Goal: Task Accomplishment & Management: Use online tool/utility

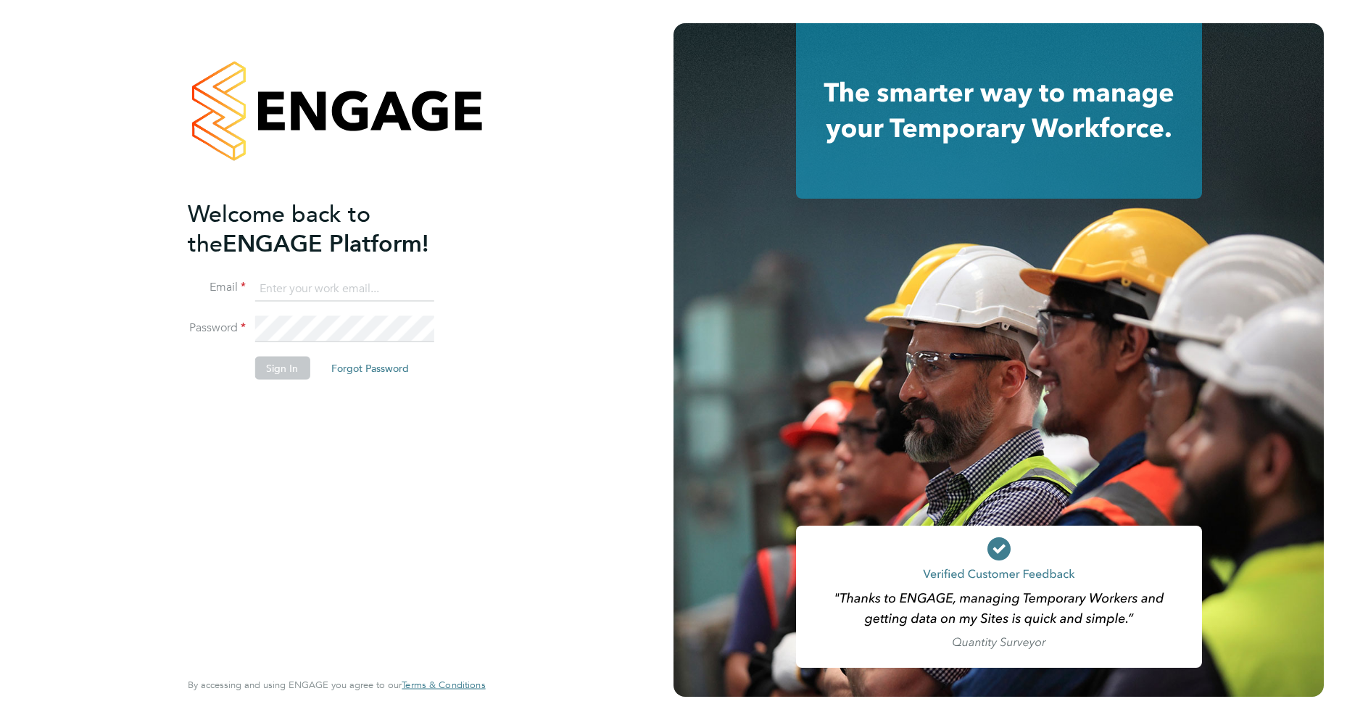
click at [320, 288] on input at bounding box center [343, 288] width 179 height 26
type input "[EMAIL_ADDRESS][DOMAIN_NAME]"
click at [280, 367] on button "Sign In" at bounding box center [281, 367] width 55 height 23
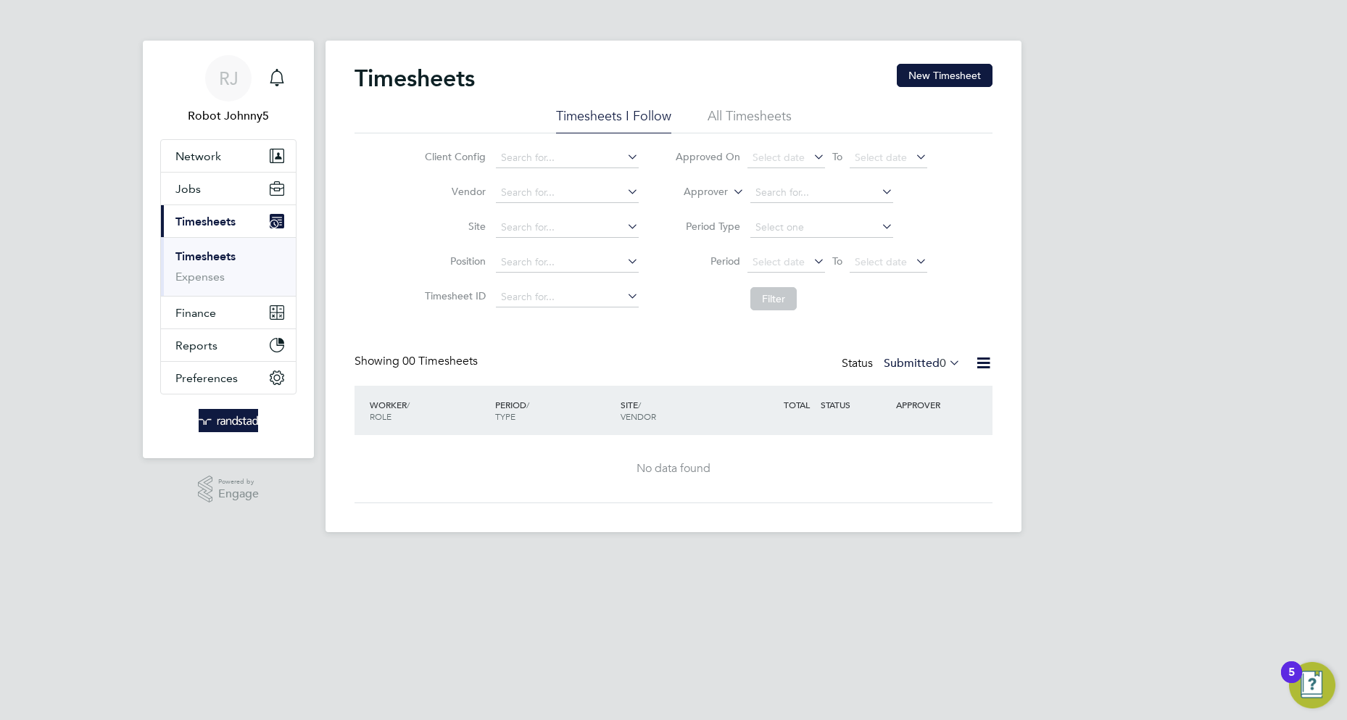
click at [983, 363] on icon at bounding box center [983, 363] width 18 height 18
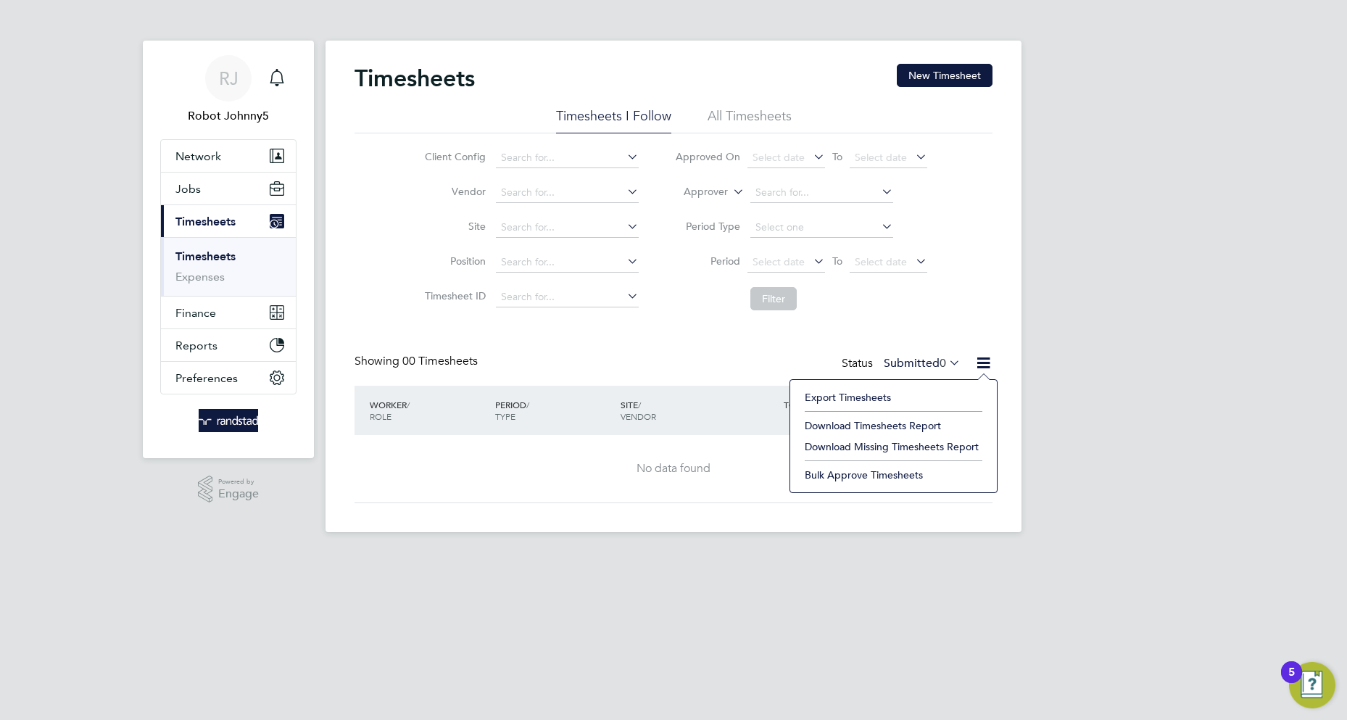
click at [893, 398] on li "Export Timesheets" at bounding box center [893, 397] width 192 height 20
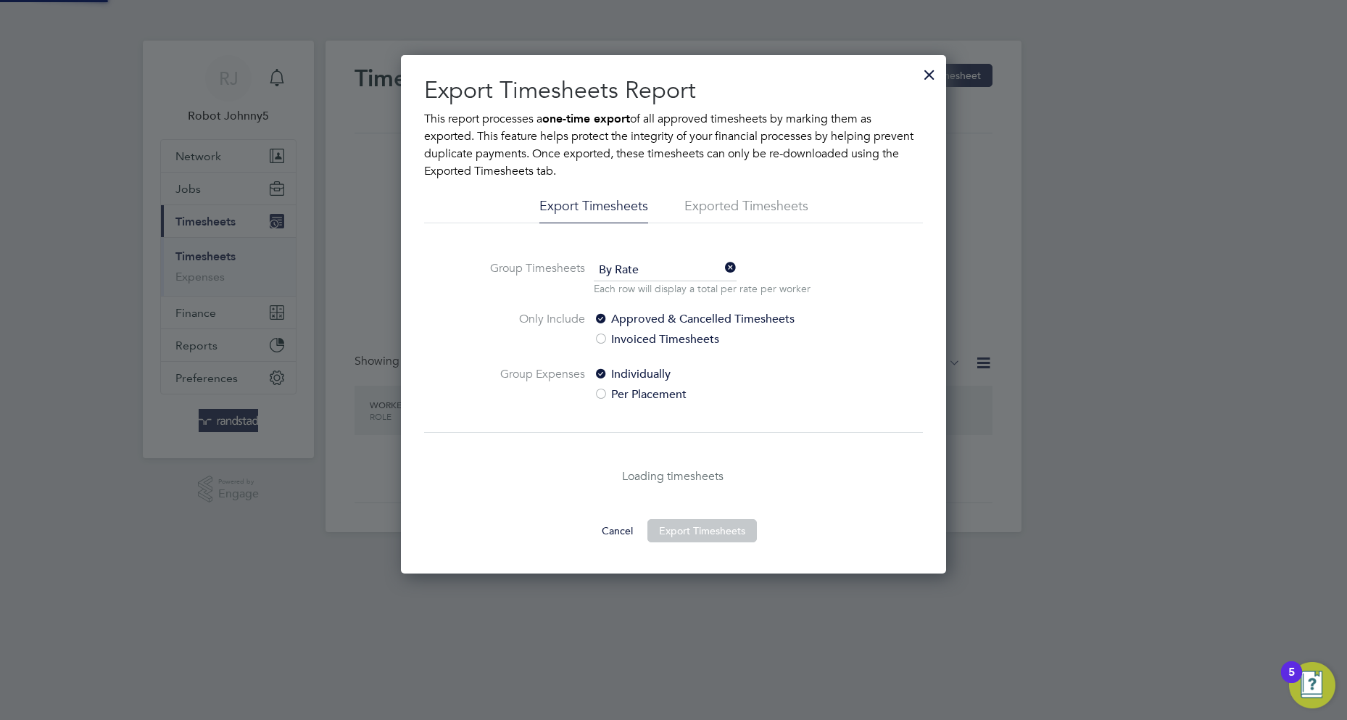
scroll to position [518, 546]
click at [746, 210] on li "Exported Timesheets" at bounding box center [746, 210] width 124 height 26
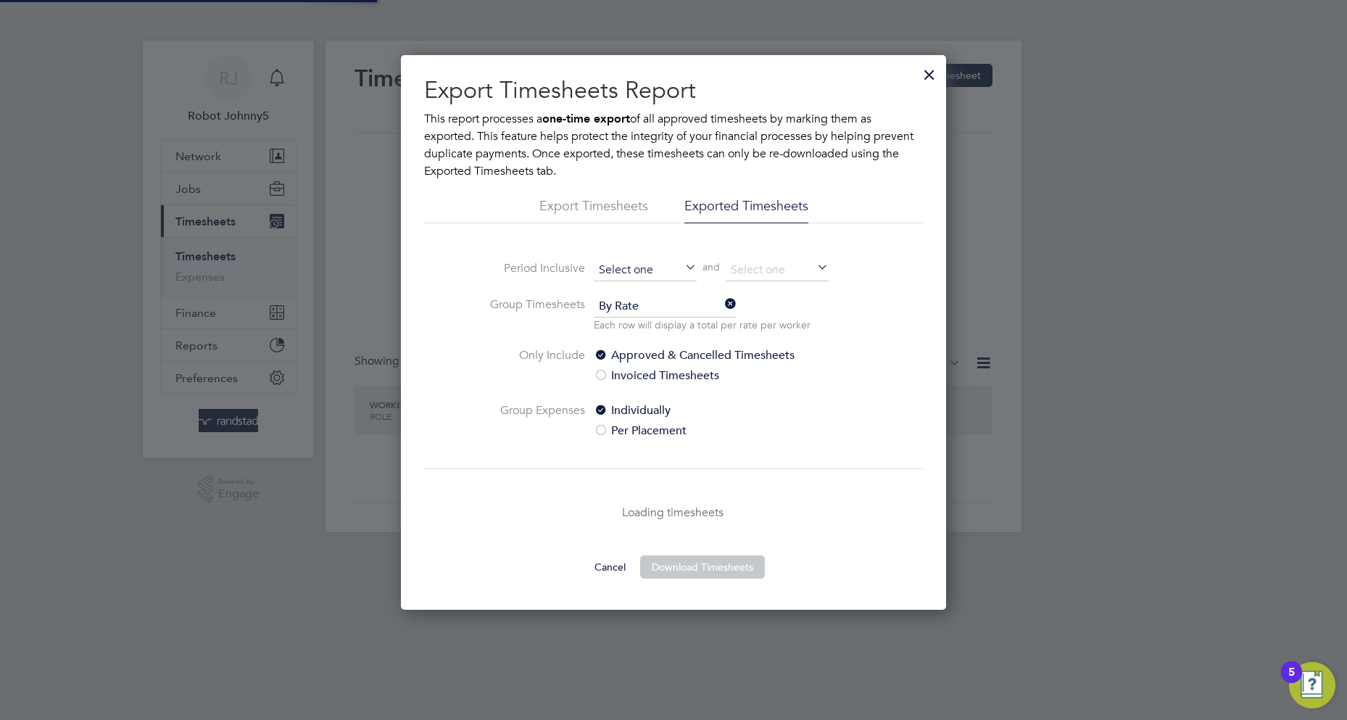
click at [645, 270] on input at bounding box center [645, 270] width 103 height 22
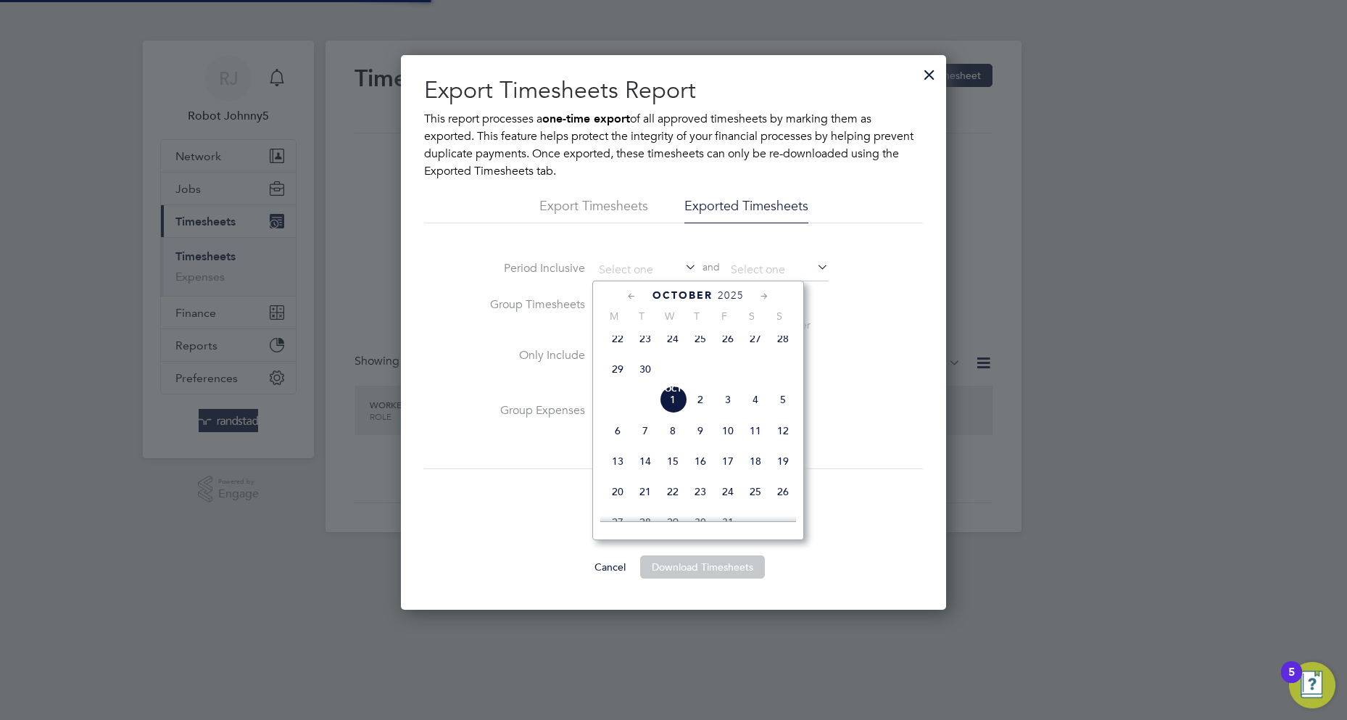
click at [682, 295] on span "October" at bounding box center [682, 295] width 60 height 12
click at [631, 296] on icon at bounding box center [632, 296] width 14 height 16
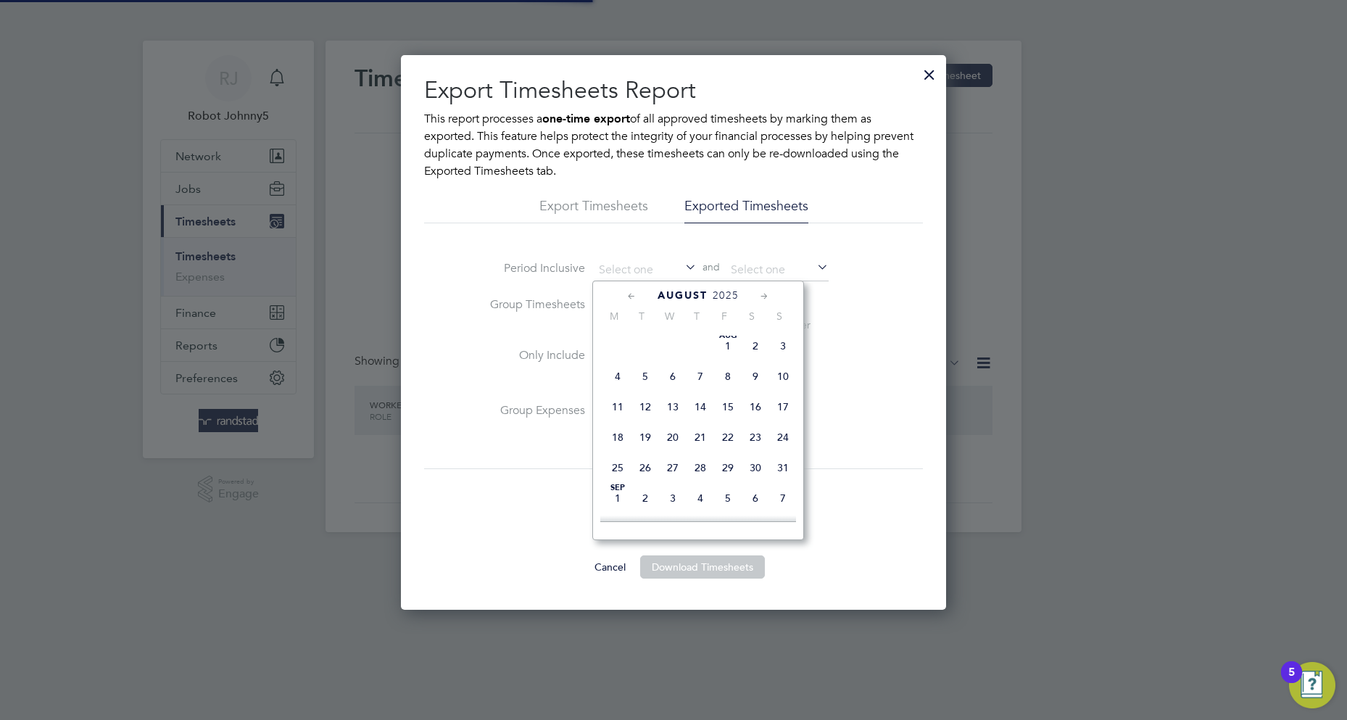
click at [631, 296] on icon at bounding box center [632, 296] width 14 height 16
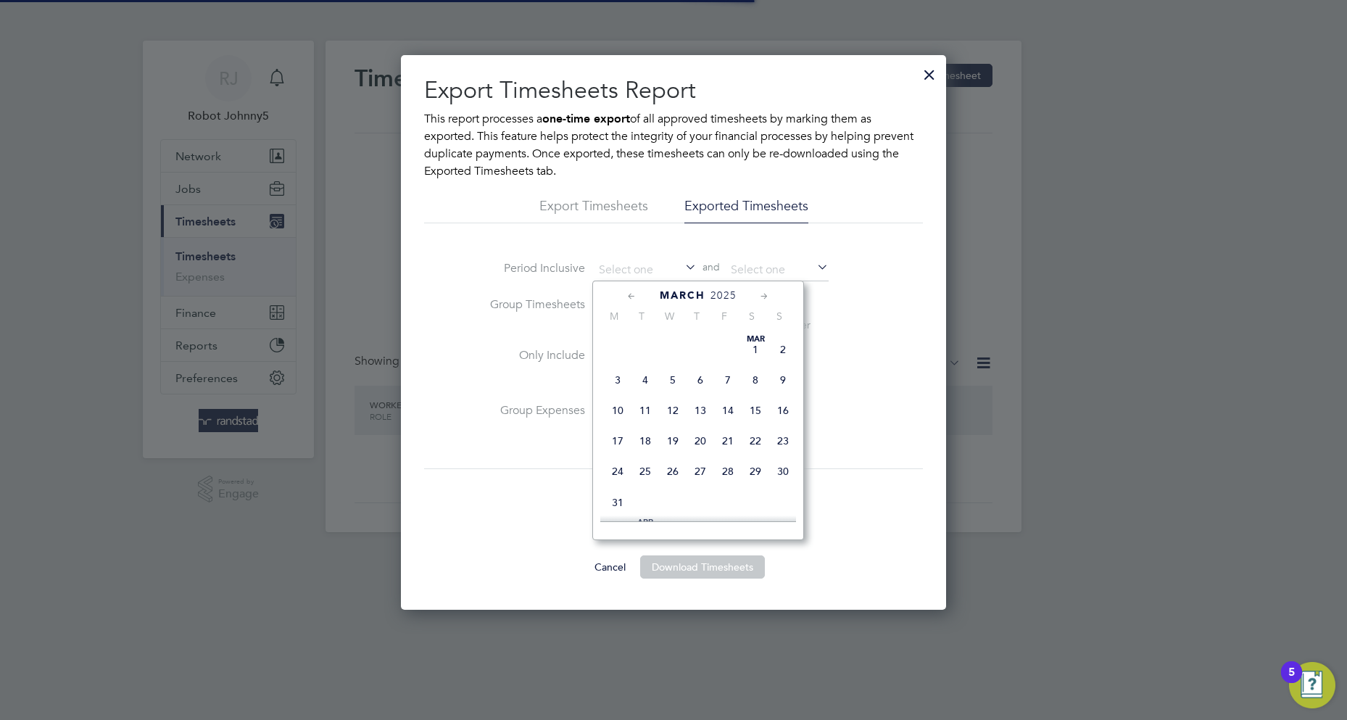
click at [631, 296] on icon at bounding box center [632, 296] width 14 height 16
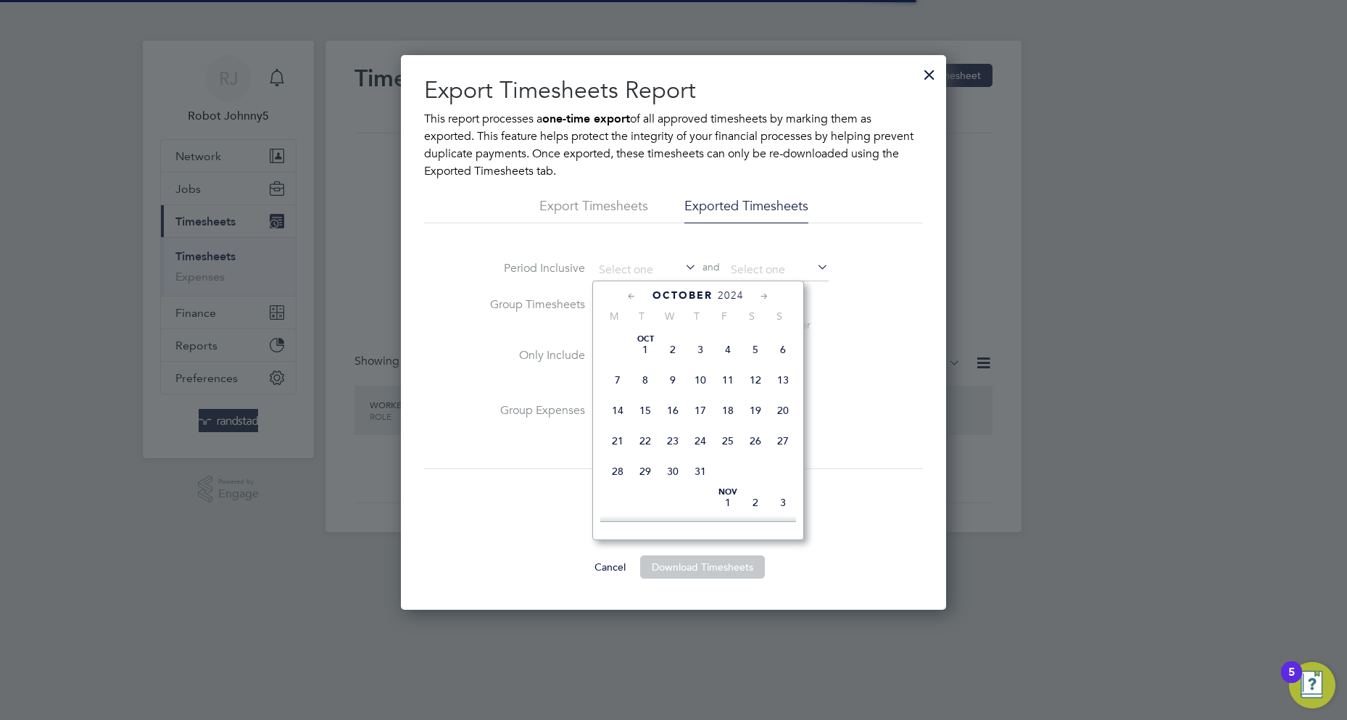
click at [631, 296] on icon at bounding box center [632, 296] width 14 height 16
click at [699, 379] on span "11" at bounding box center [700, 380] width 28 height 28
type input "11 Jul 2024"
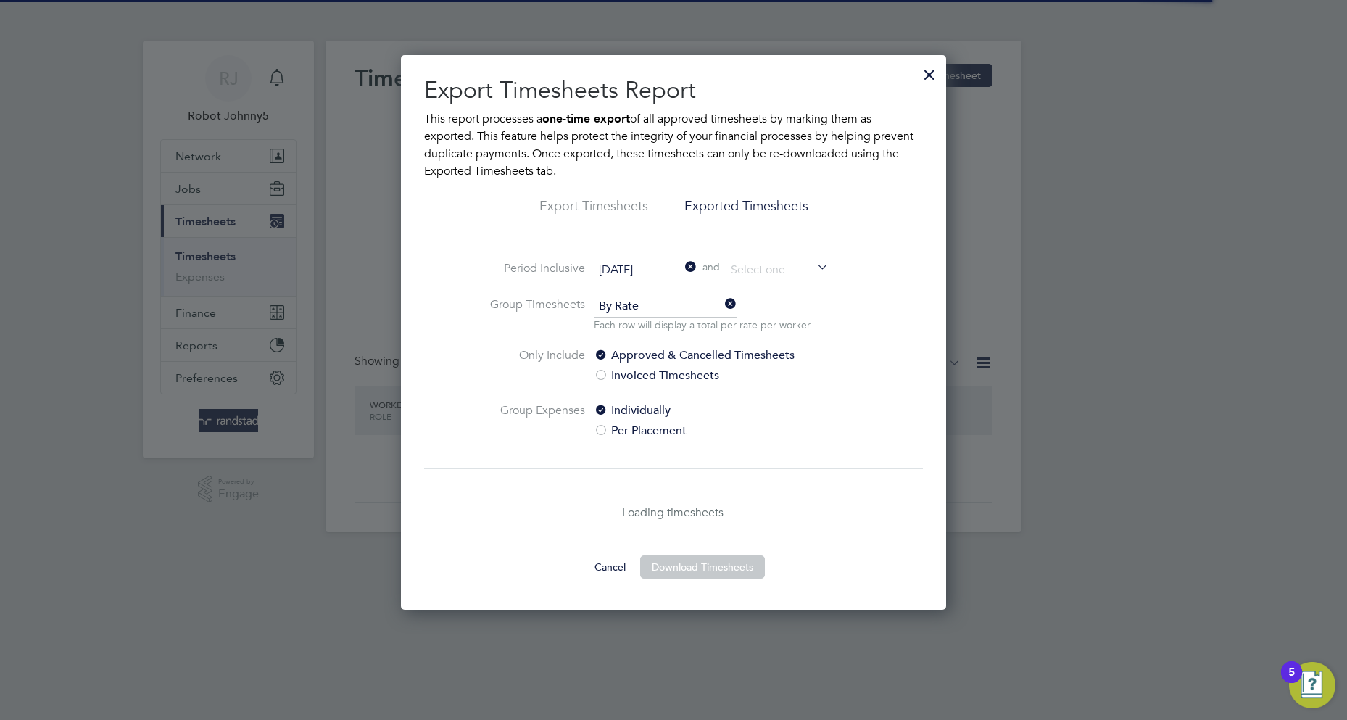
scroll to position [7, 7]
click at [702, 567] on button "Download Timesheets" at bounding box center [702, 566] width 125 height 23
